Goal: Navigation & Orientation: Understand site structure

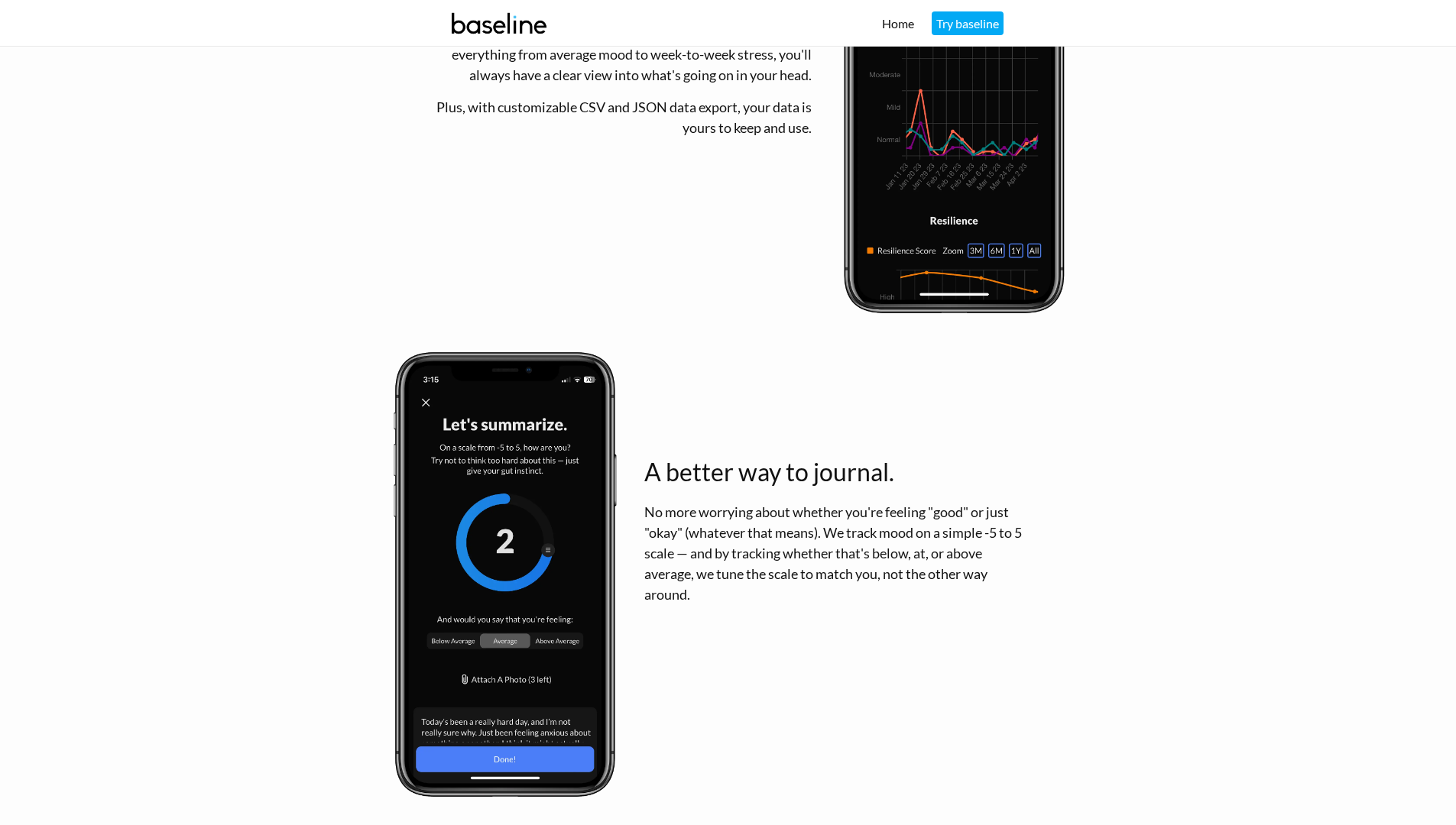
scroll to position [1948, 0]
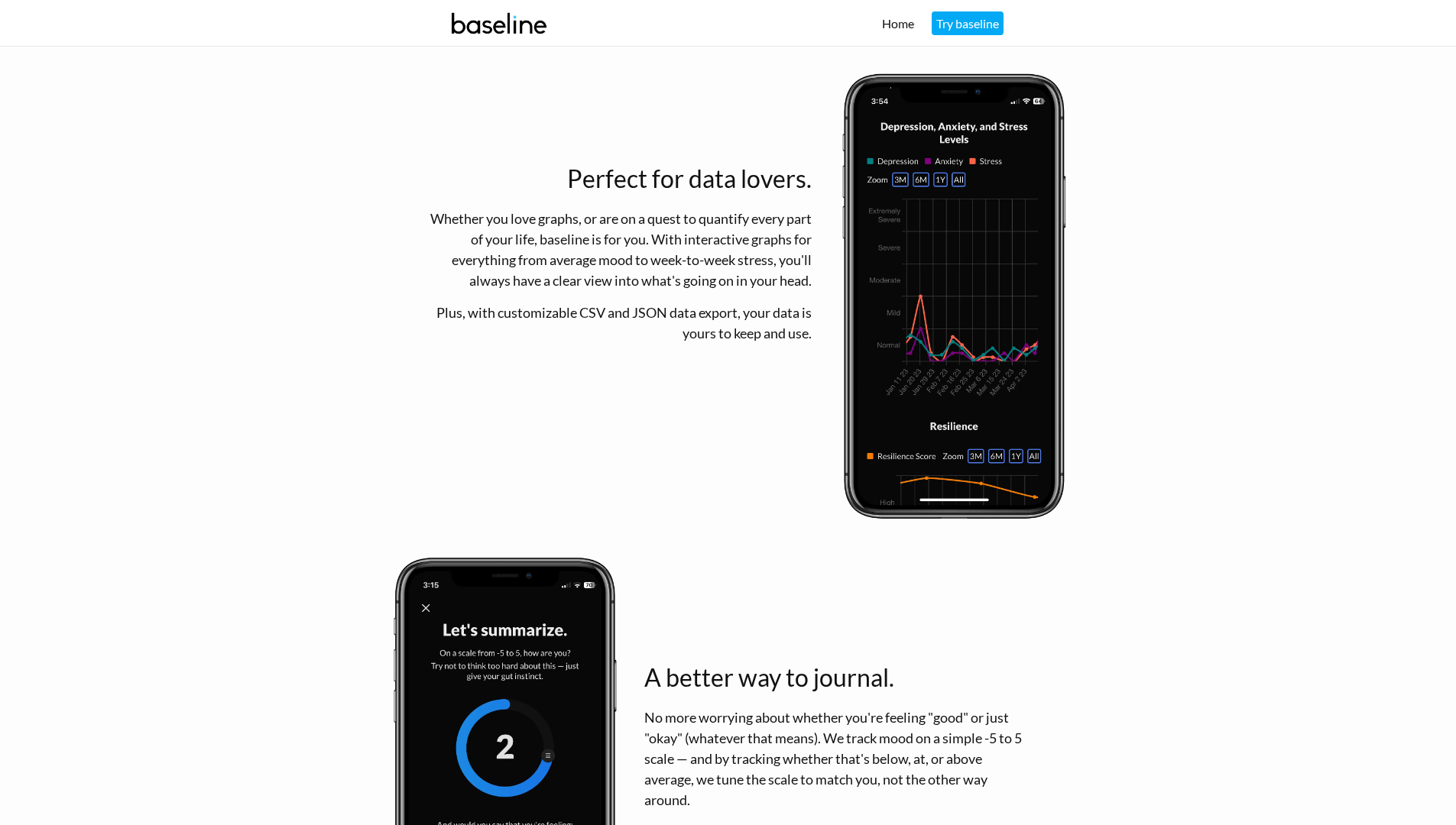
scroll to position [1948, 0]
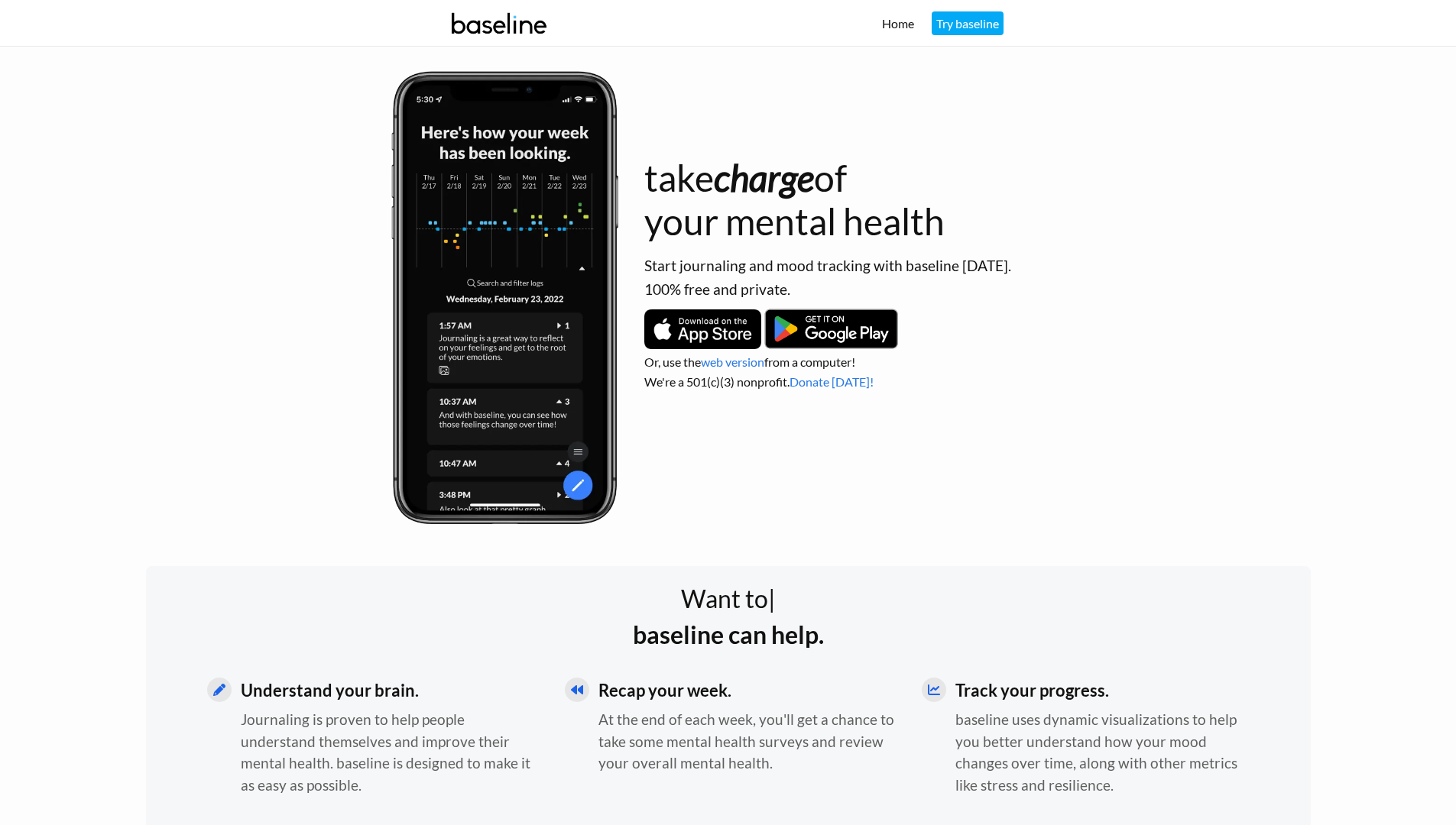
scroll to position [1948, 0]
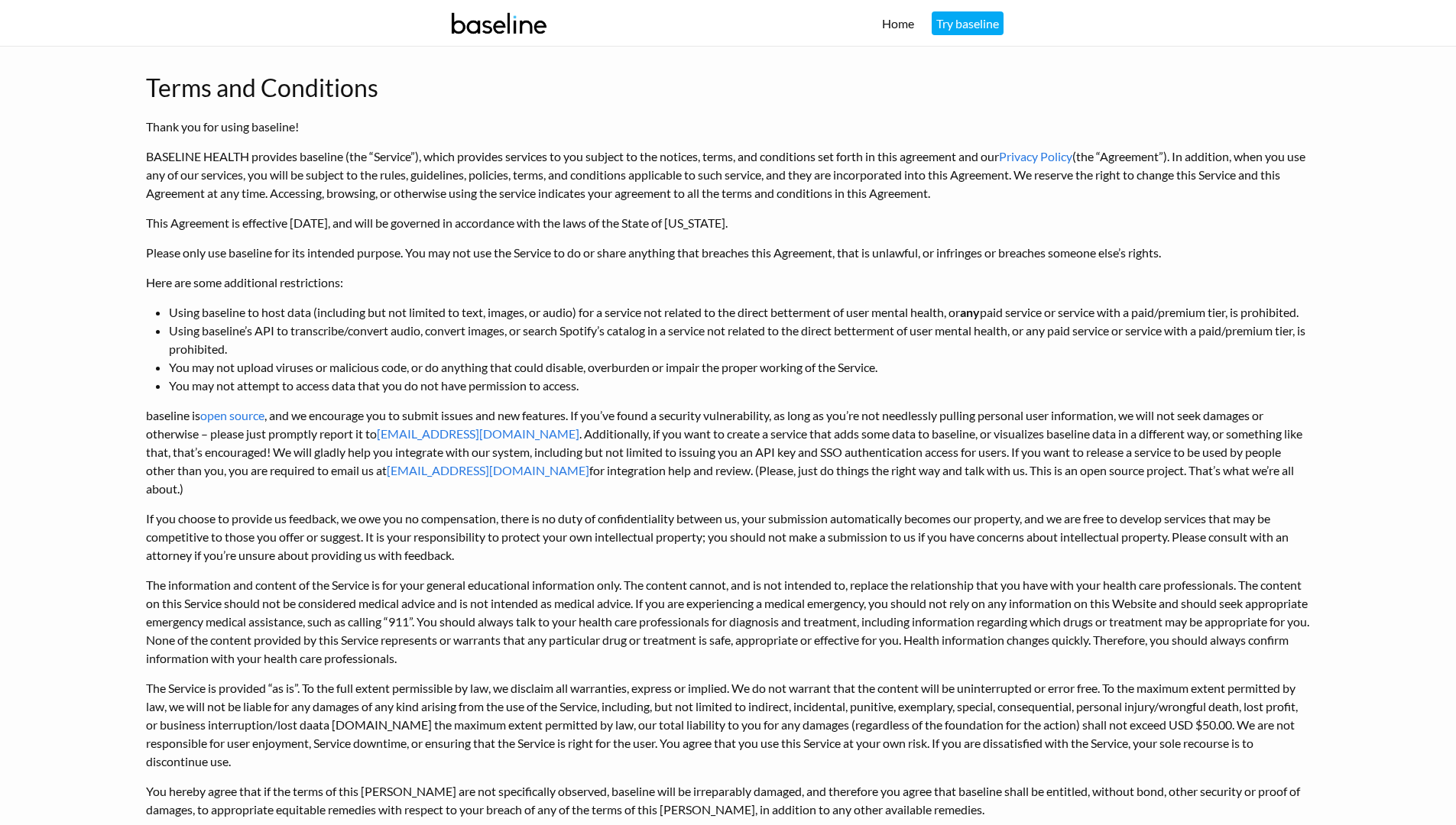
scroll to position [433, 0]
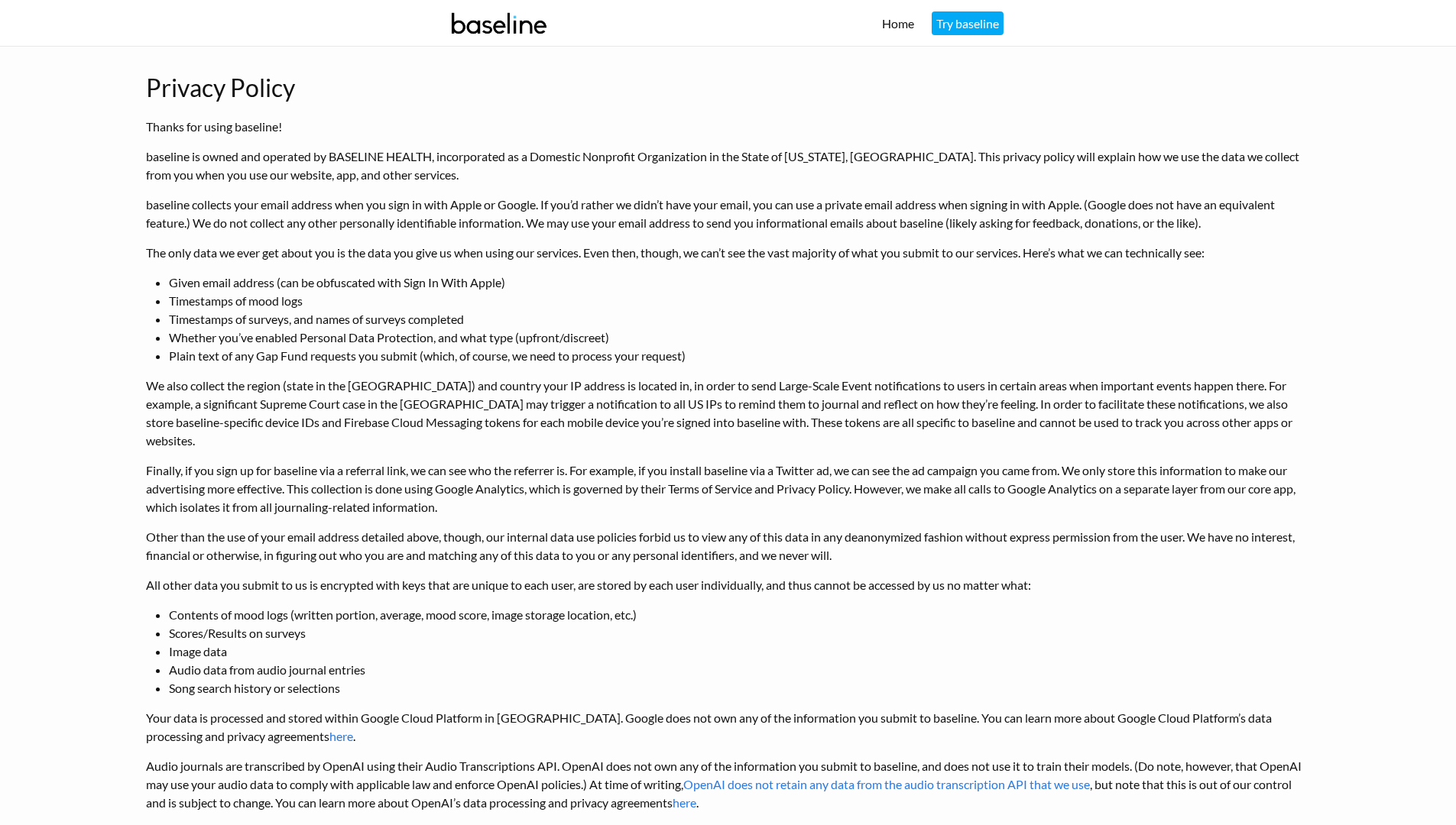
scroll to position [1259, 0]
